Goal: Task Accomplishment & Management: Manage account settings

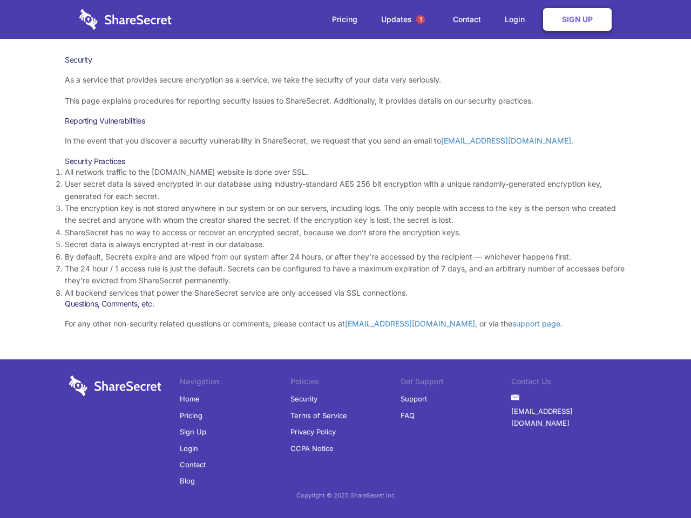
click at [345, 259] on li "By default, Secrets expire and are wiped from our system after 24 hours, or aft…" at bounding box center [345, 257] width 561 height 12
click at [420, 19] on span "1" at bounding box center [420, 19] width 9 height 9
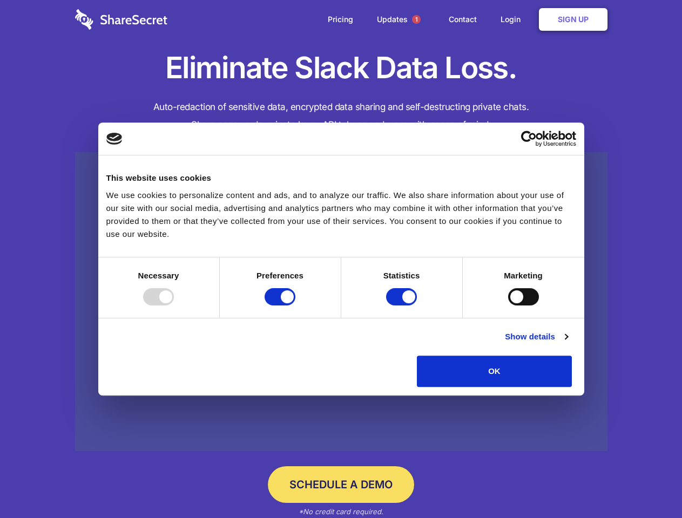
click at [174, 306] on div at bounding box center [158, 296] width 31 height 17
click at [295, 306] on input "Preferences" at bounding box center [279, 296] width 31 height 17
checkbox input "false"
click at [403, 306] on input "Statistics" at bounding box center [401, 296] width 31 height 17
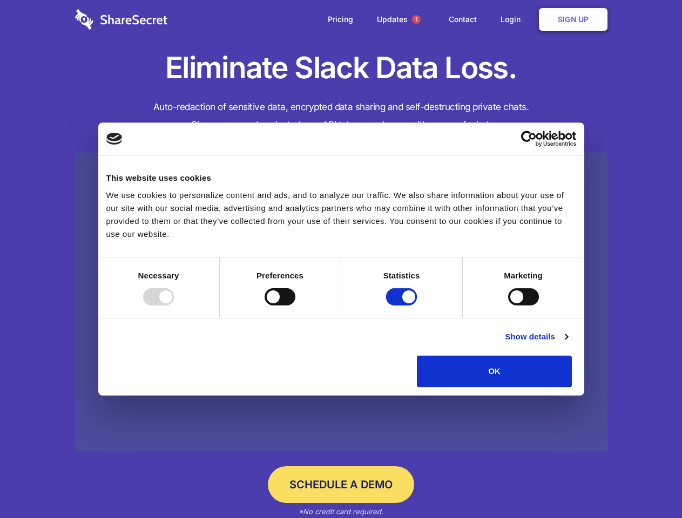
checkbox input "false"
click at [508, 306] on input "Marketing" at bounding box center [523, 296] width 31 height 17
checkbox input "true"
click at [567, 343] on link "Show details" at bounding box center [536, 336] width 63 height 13
